Goal: Information Seeking & Learning: Learn about a topic

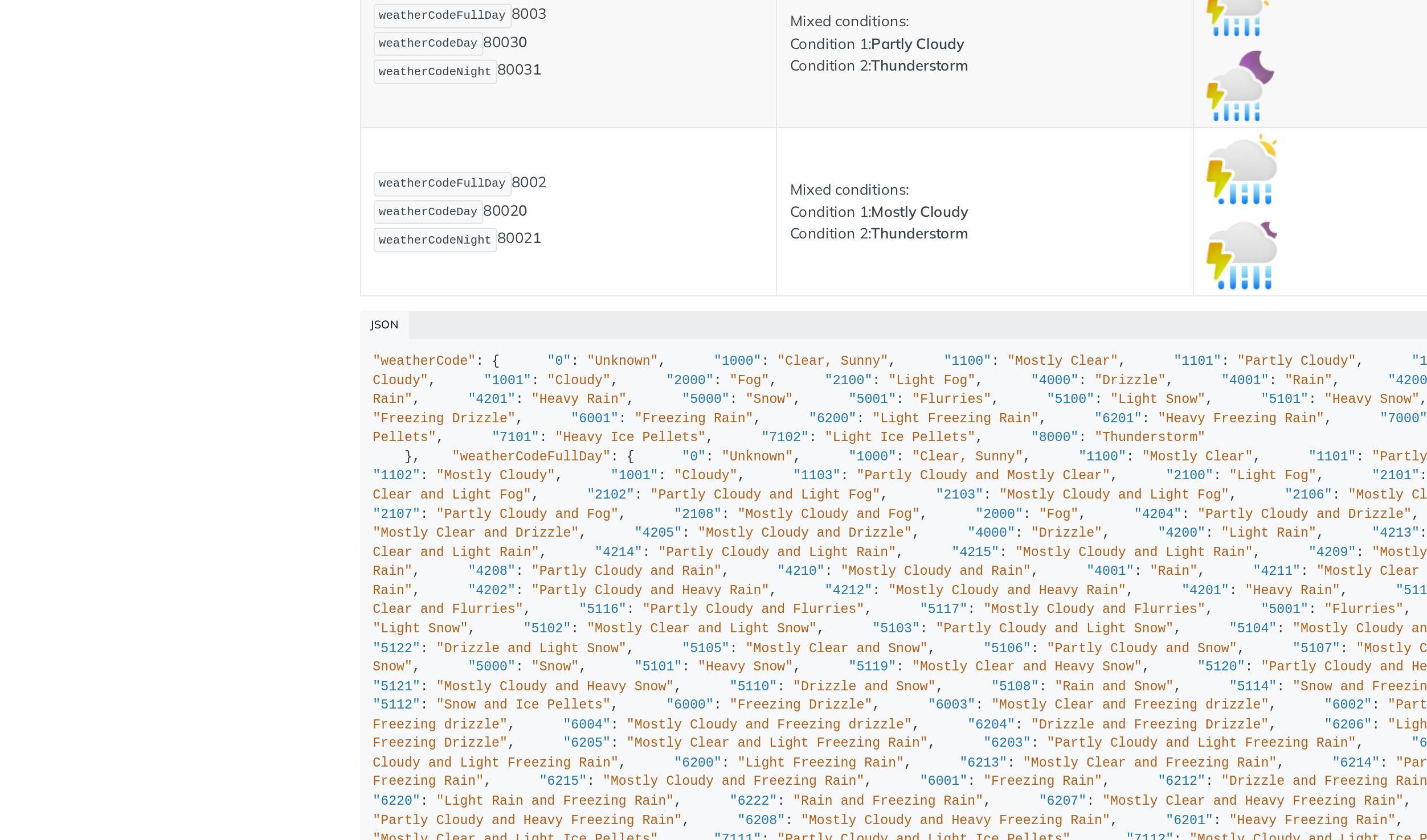
scroll to position [7947, 0]
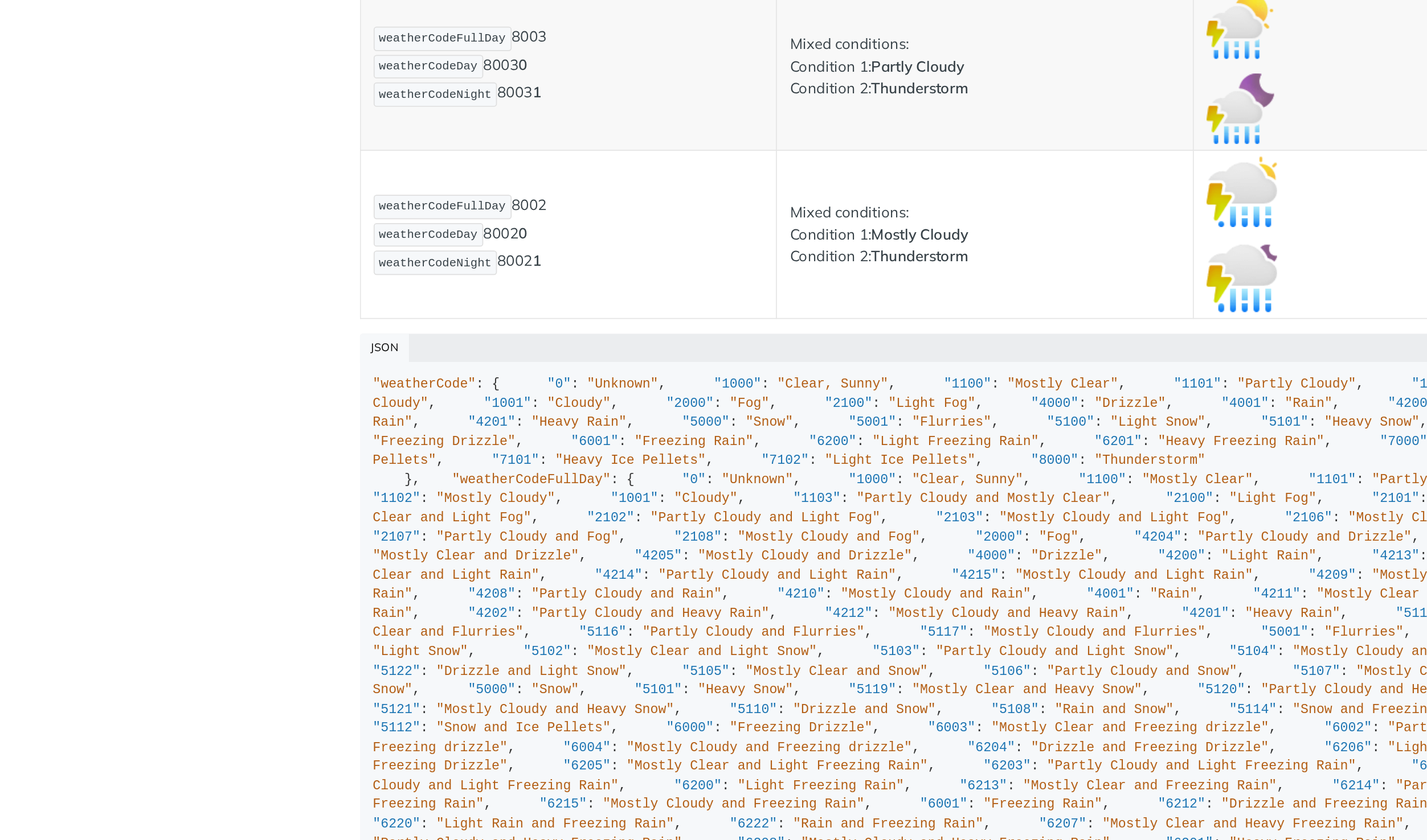
click at [654, 427] on span ""1000"" at bounding box center [668, 422] width 28 height 8
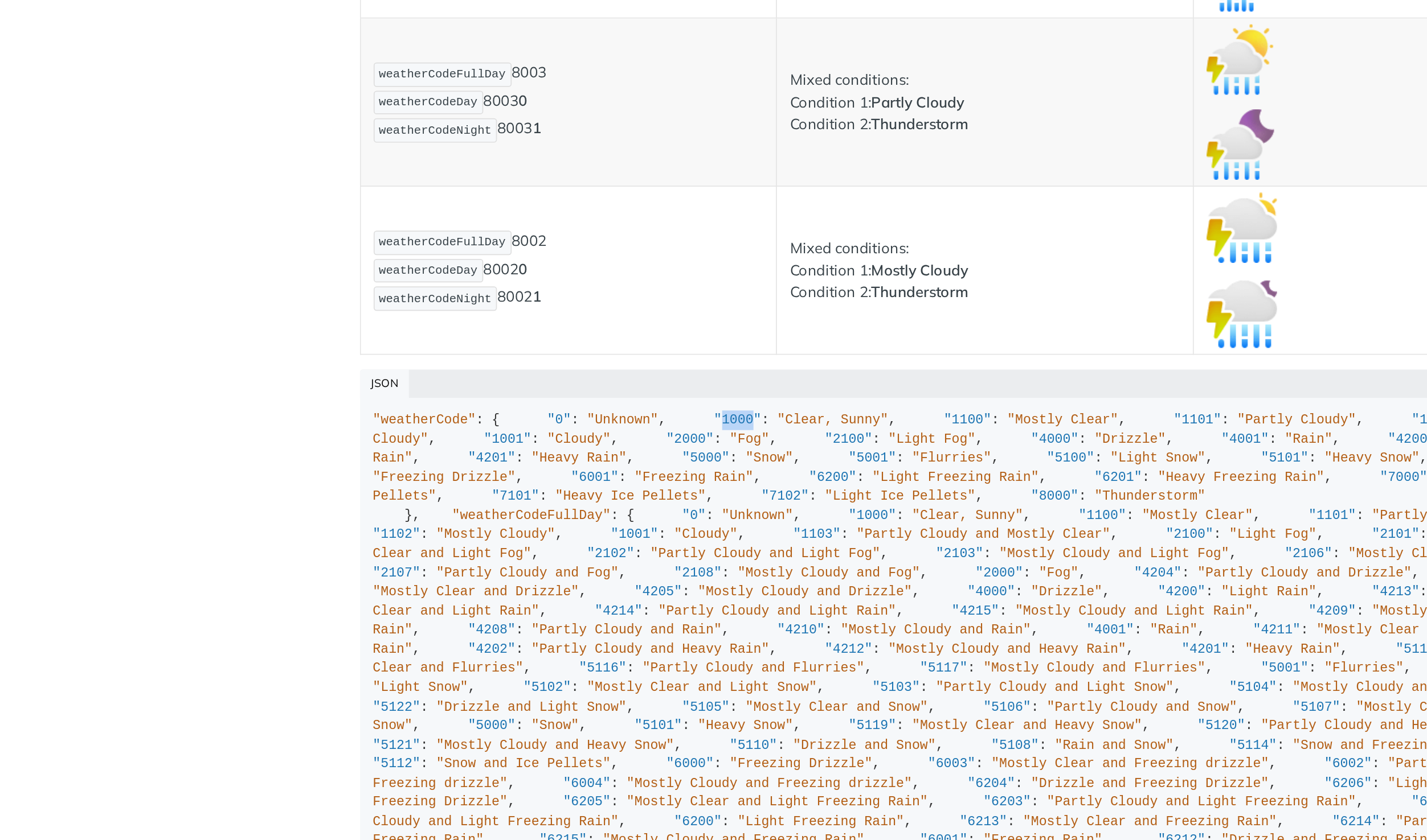
scroll to position [7925, 0]
drag, startPoint x: 488, startPoint y: 441, endPoint x: 464, endPoint y: 448, distance: 25.0
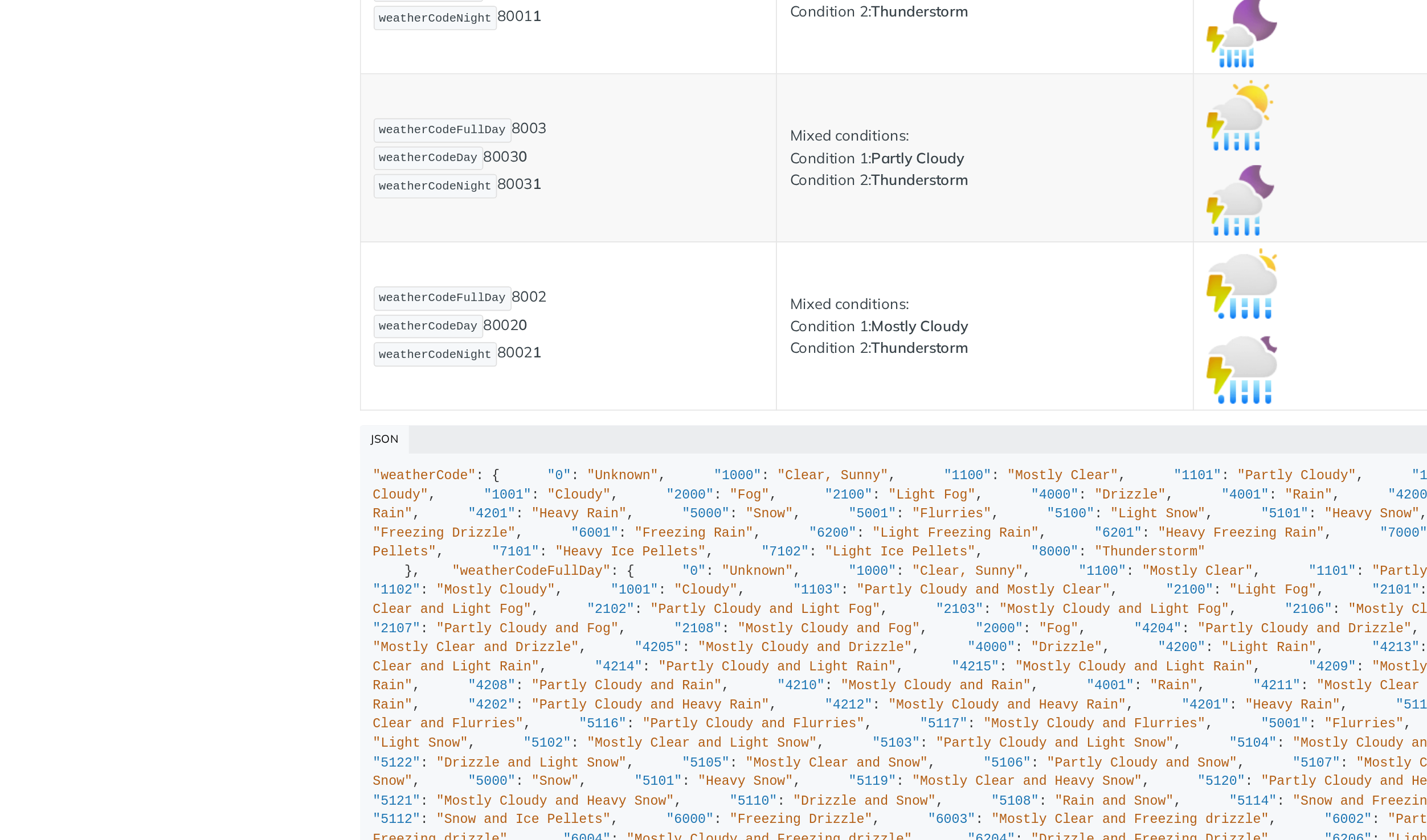
scroll to position [7887, 0]
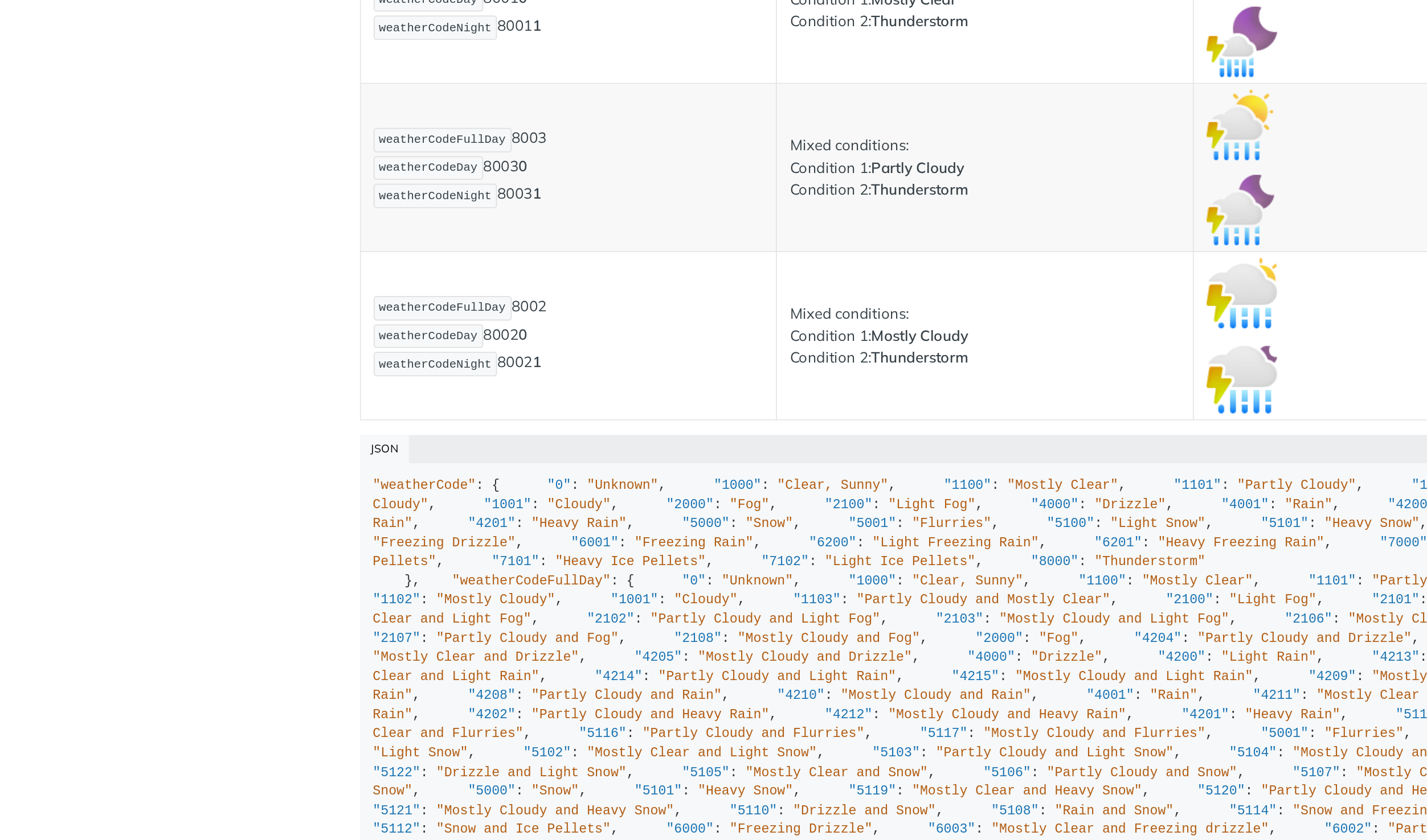
click at [654, 486] on span ""1000"" at bounding box center [668, 480] width 28 height 8
drag, startPoint x: 566, startPoint y: 506, endPoint x: 507, endPoint y: 501, distance: 59.2
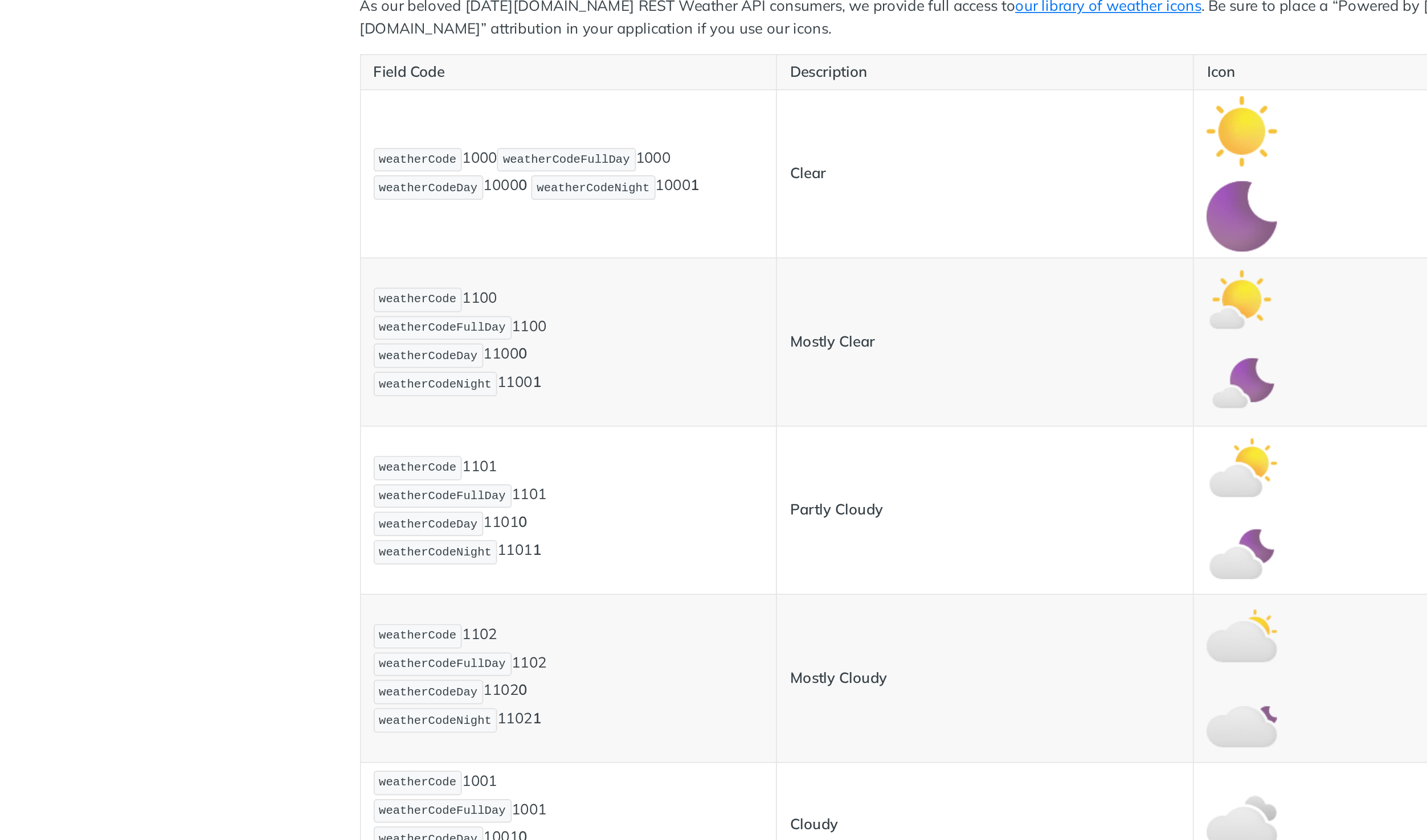
scroll to position [0, 0]
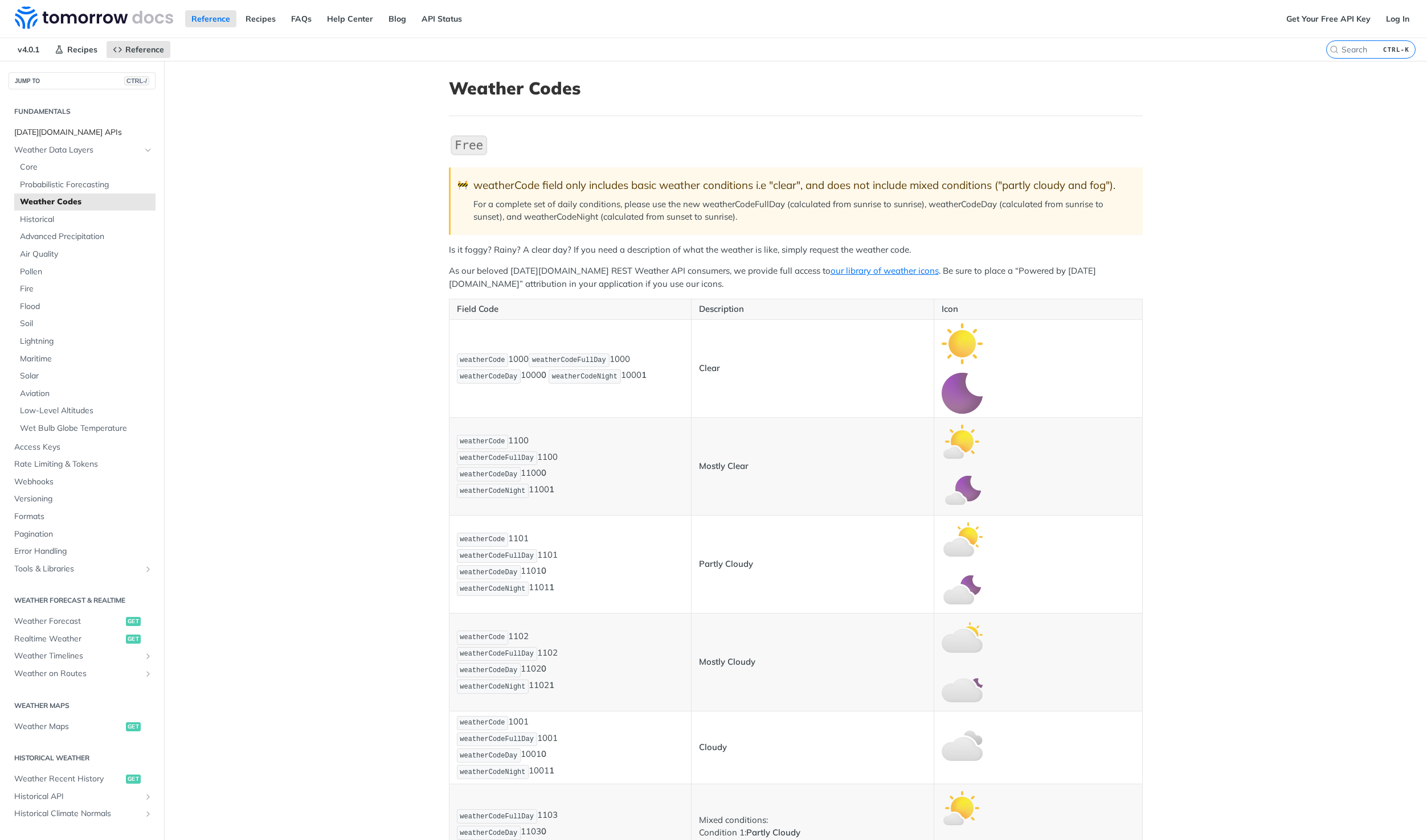
click at [66, 135] on span "[DATE][DOMAIN_NAME] APIs" at bounding box center [83, 133] width 139 height 11
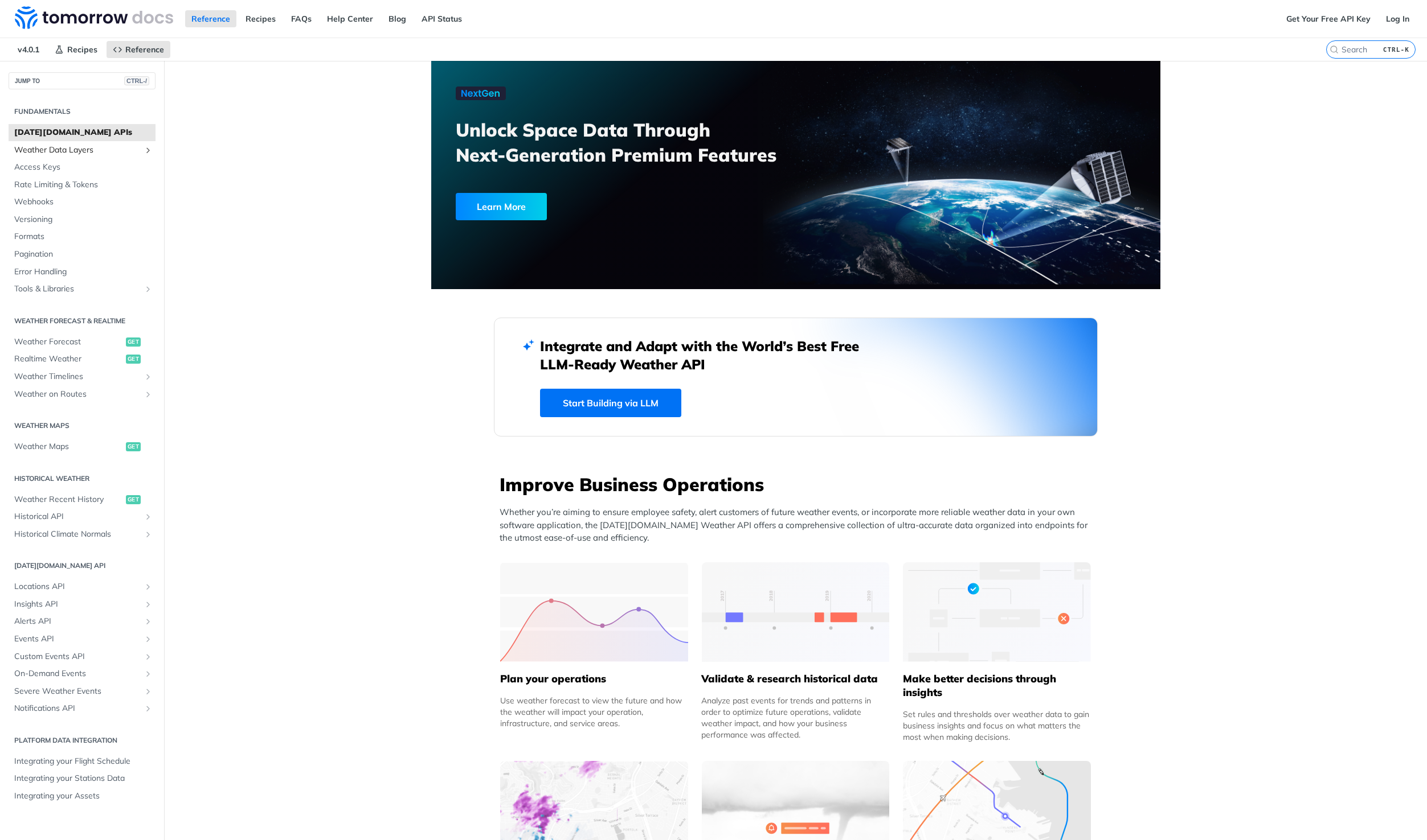
click at [94, 151] on span "Weather Data Layers" at bounding box center [77, 151] width 126 height 11
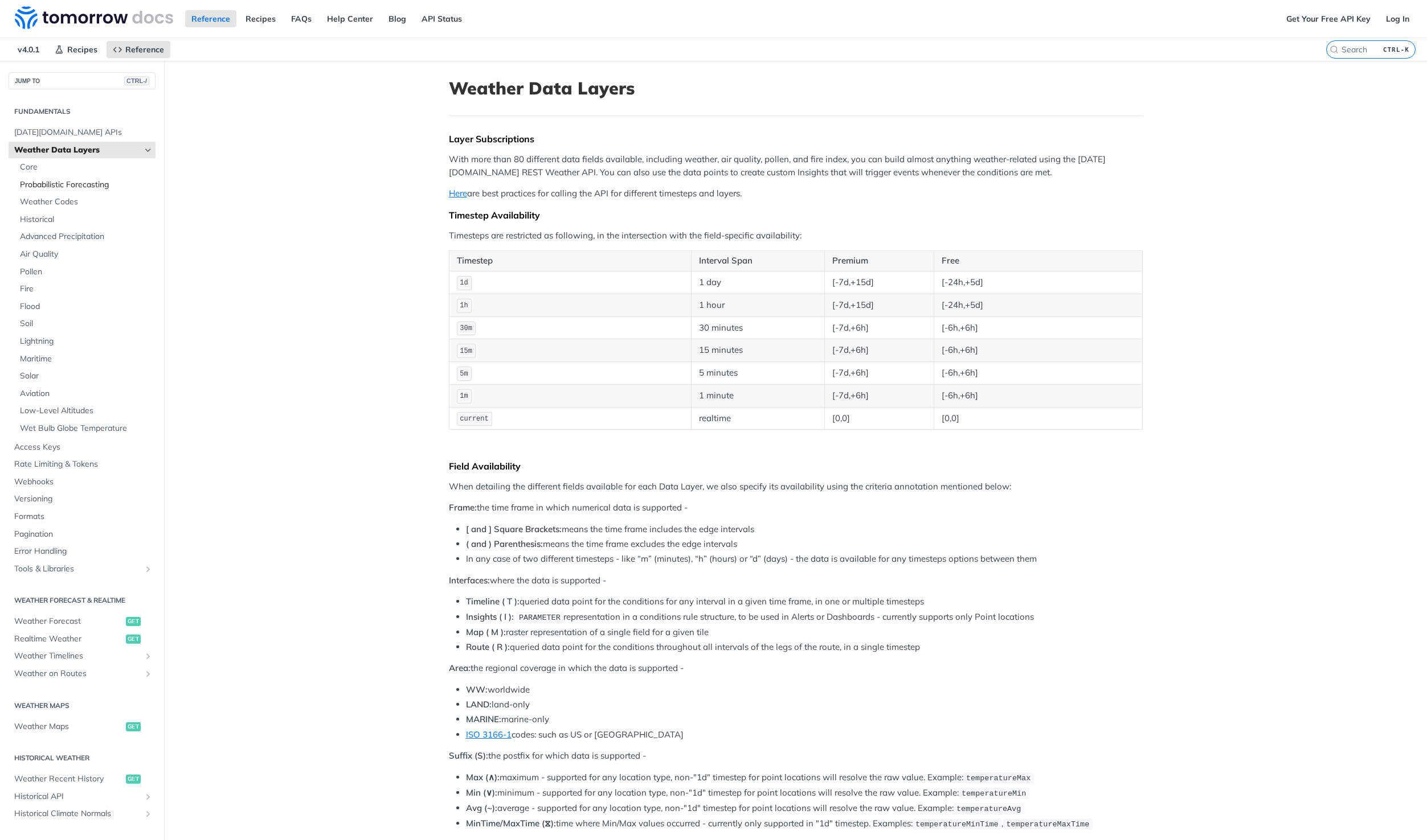
click at [65, 186] on span "Probabilistic Forecasting" at bounding box center [86, 185] width 133 height 11
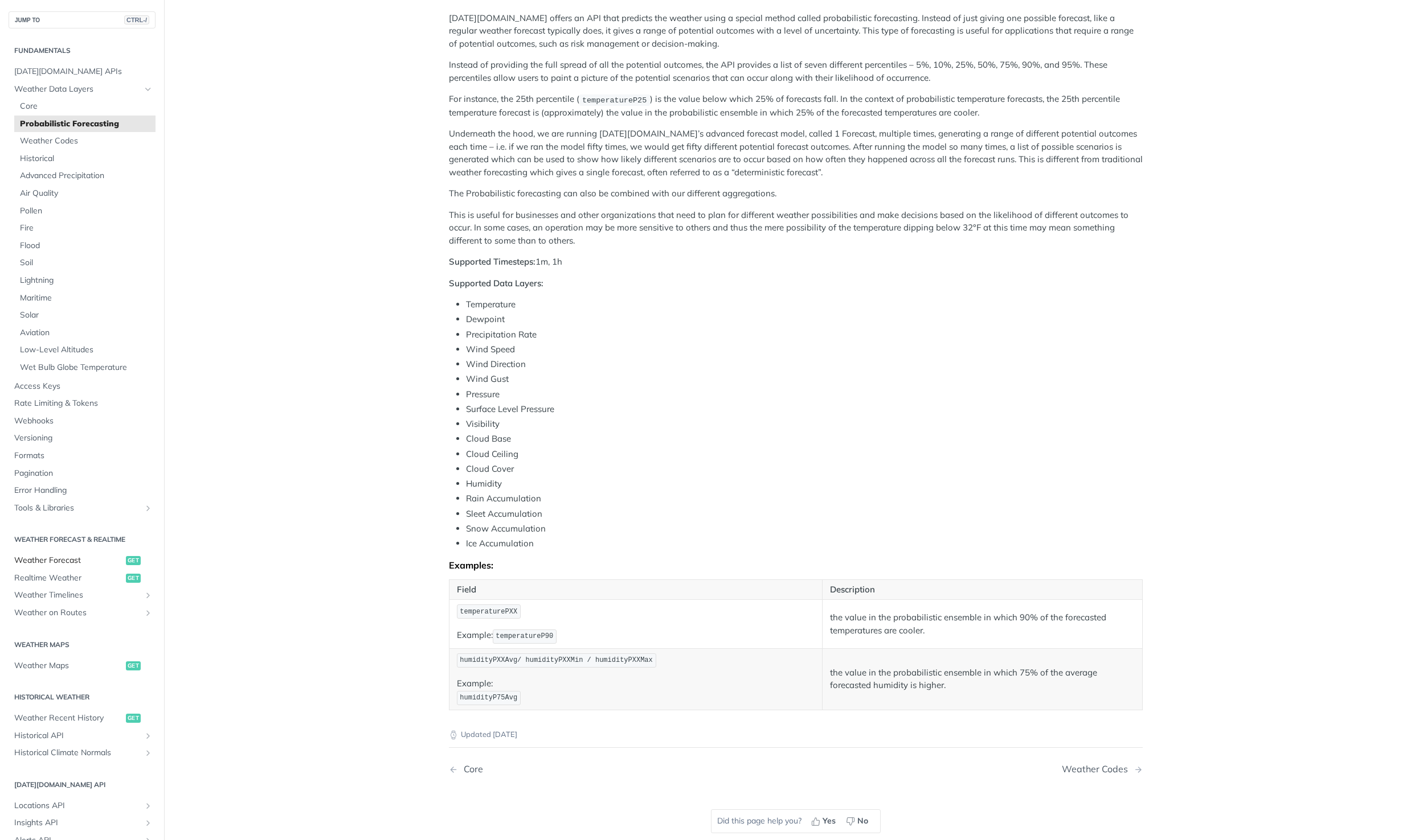
scroll to position [127, 0]
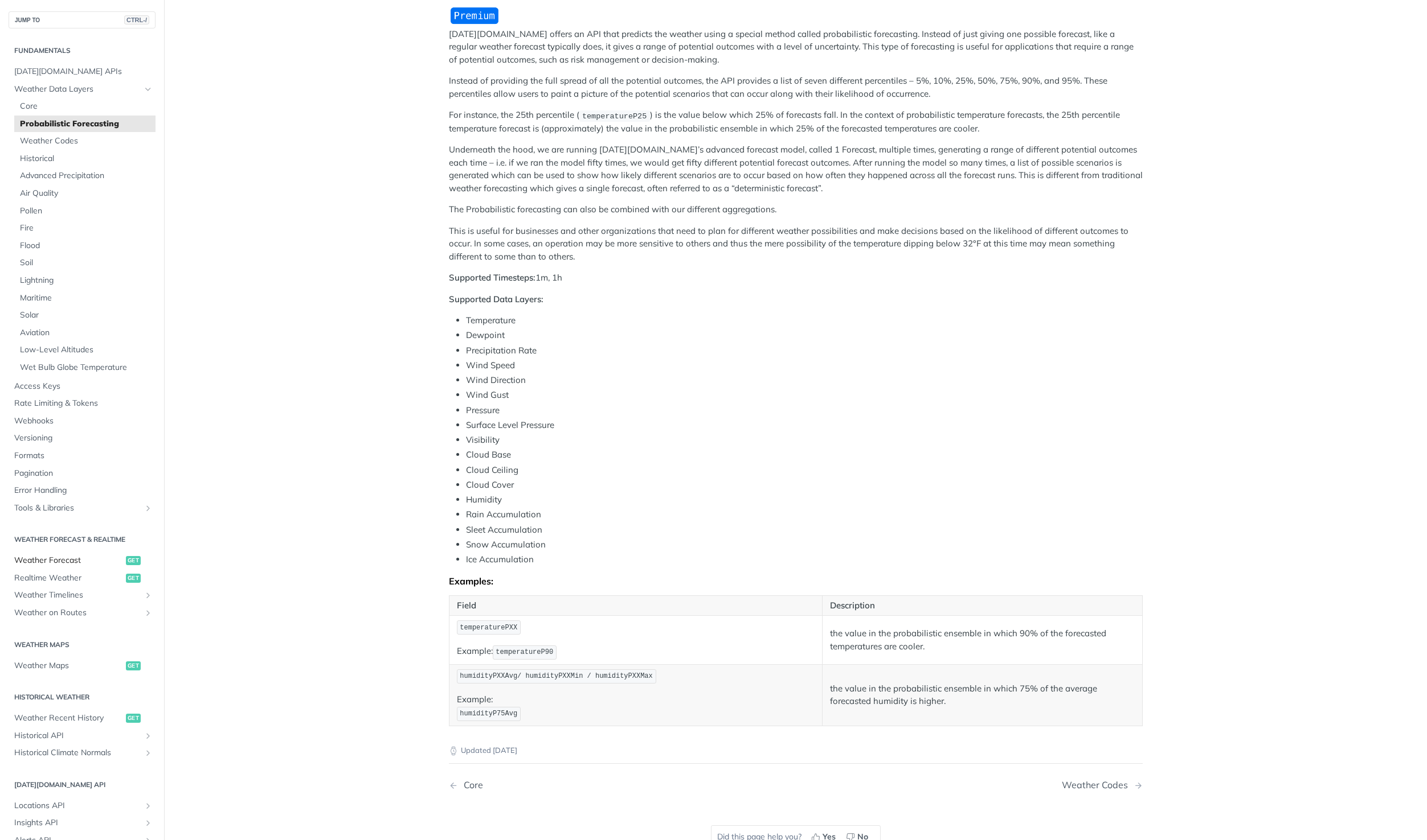
click at [52, 558] on span "Weather Forecast" at bounding box center [68, 560] width 109 height 11
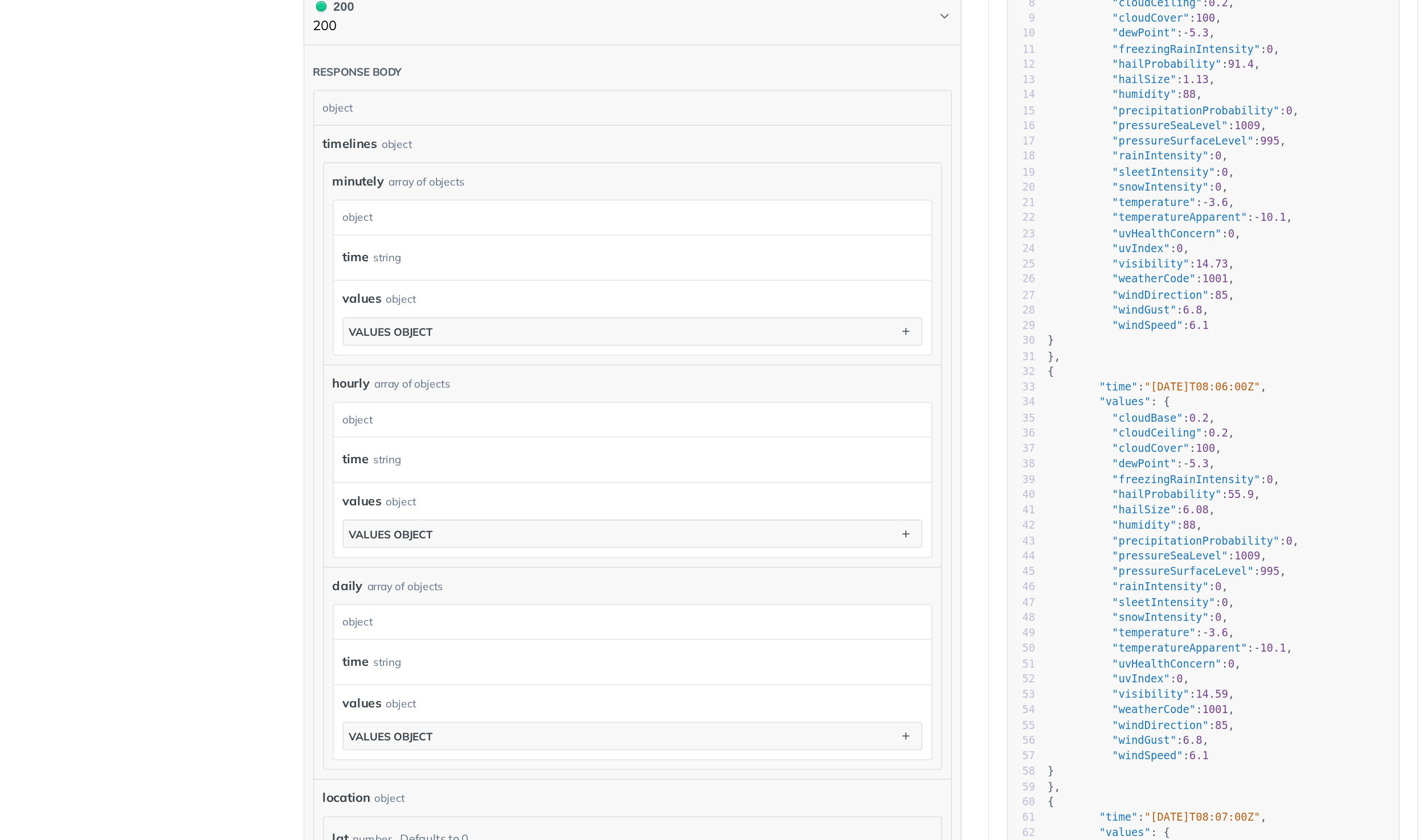
scroll to position [386, 0]
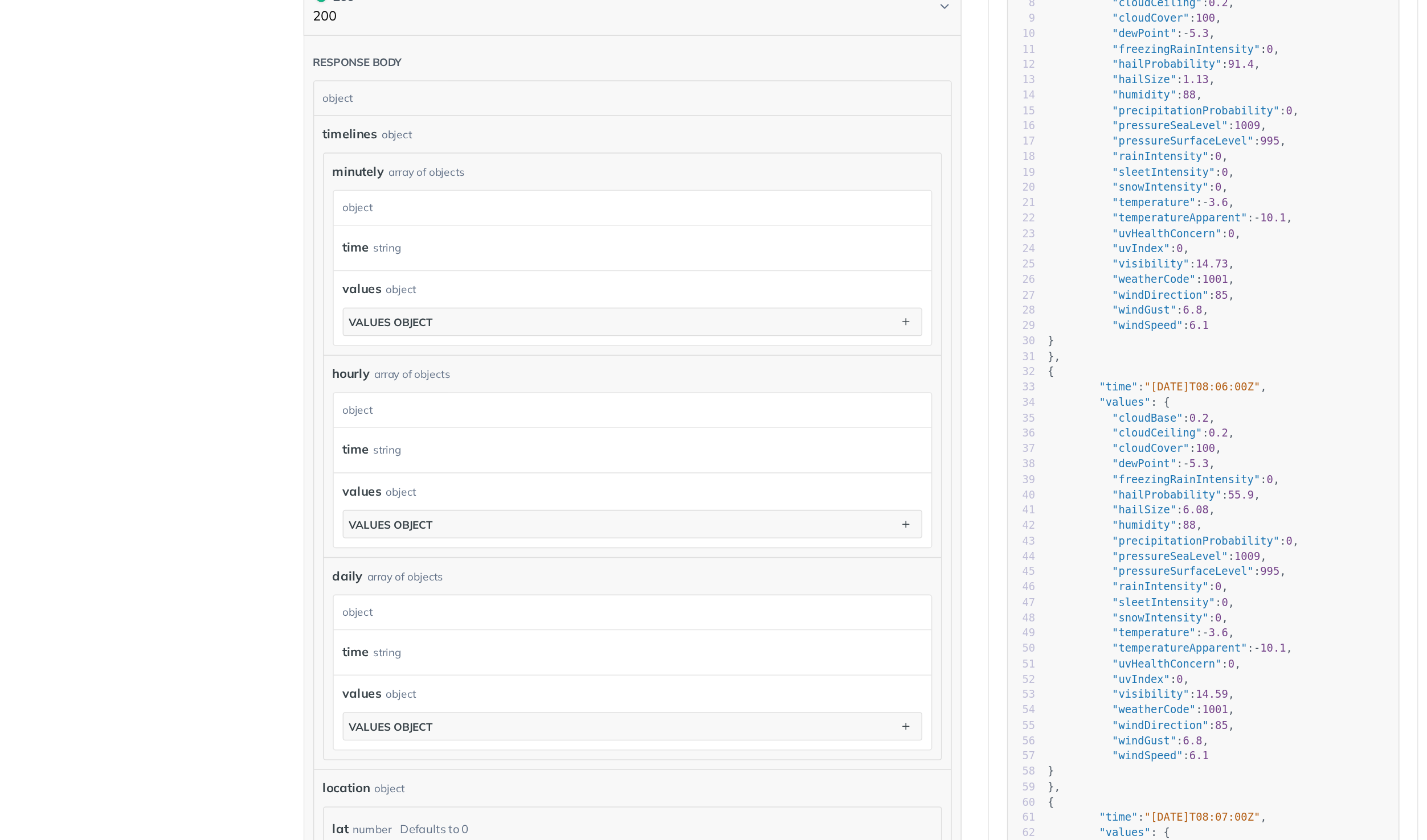
click at [588, 515] on div "time string" at bounding box center [656, 518] width 364 height 17
click at [482, 468] on span "hourly" at bounding box center [480, 469] width 24 height 12
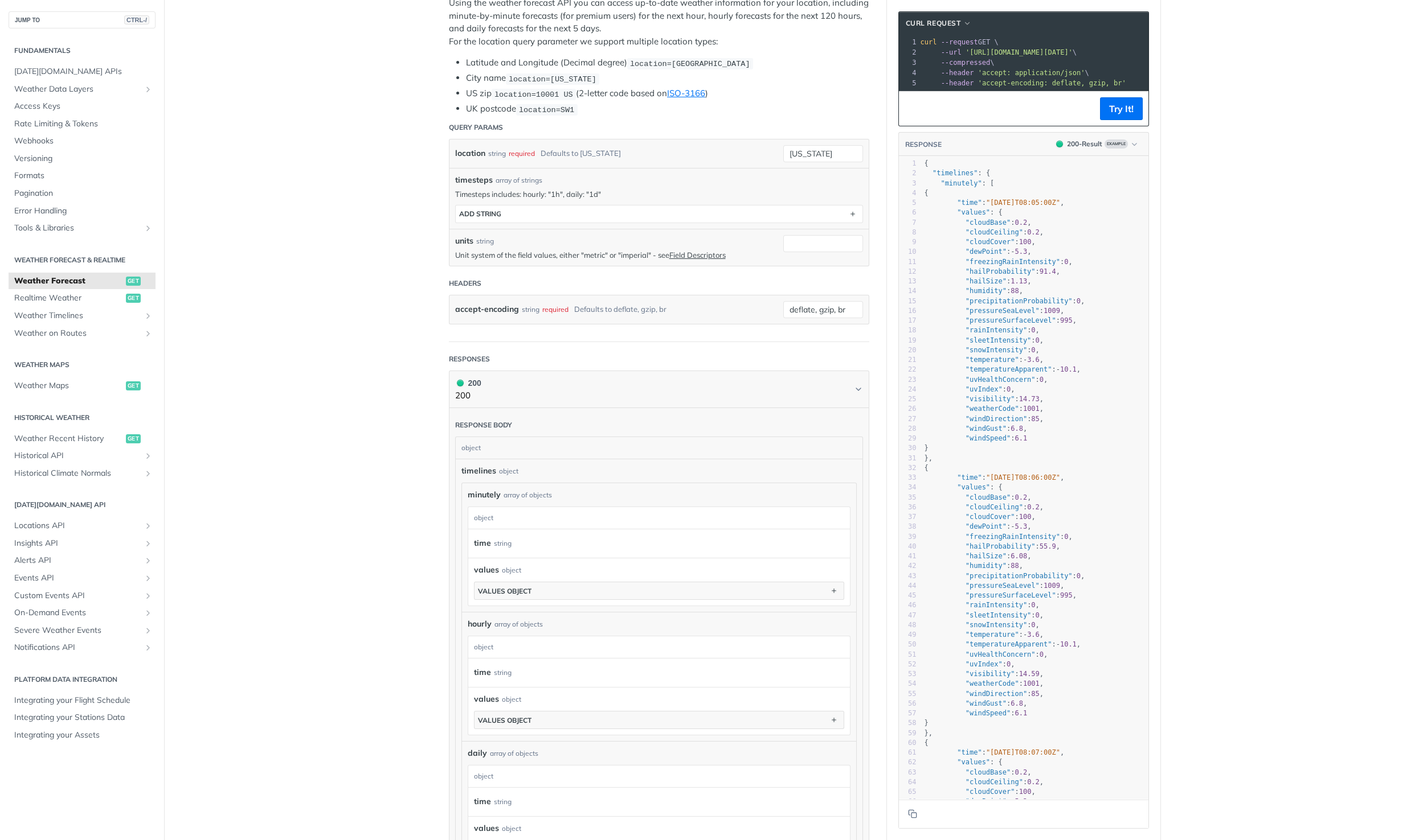
scroll to position [230, 0]
click at [311, 376] on main "JUMP TO CTRL-/ Fundamentals [DATE][DOMAIN_NAME] APIs Weather Data Layers Core P…" at bounding box center [713, 530] width 1427 height 1399
